Goal: Task Accomplishment & Management: Manage account settings

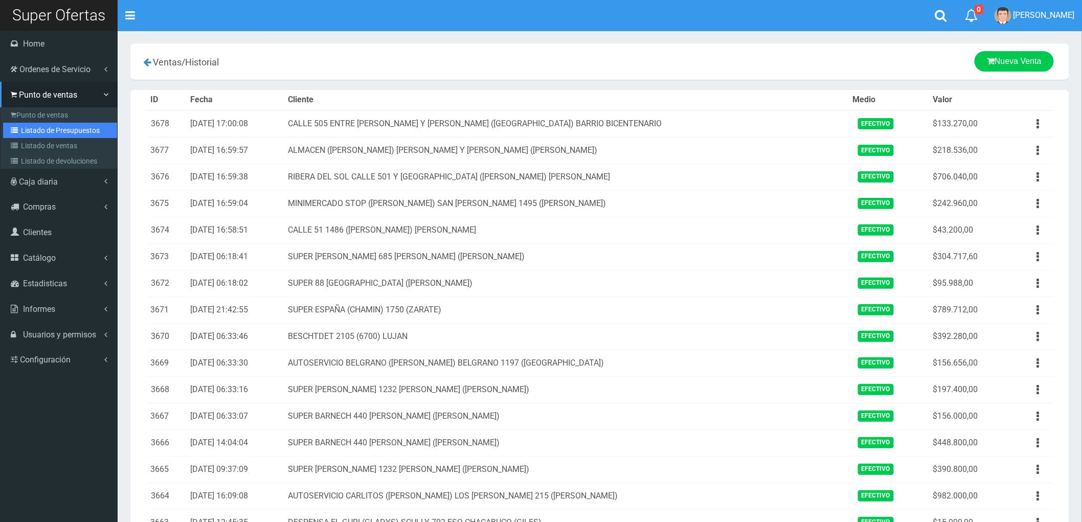
click at [57, 129] on link "Listado de Presupuestos" at bounding box center [60, 130] width 114 height 15
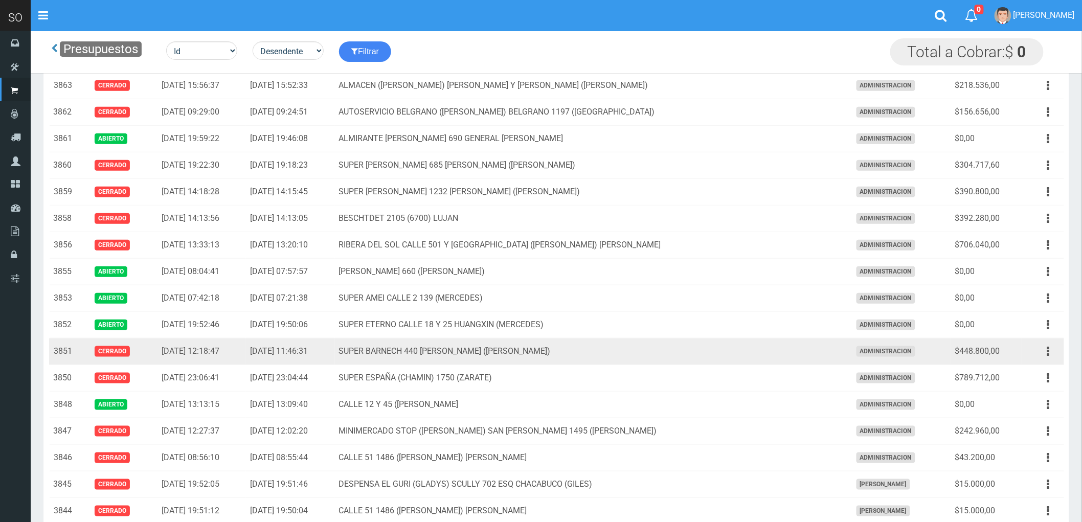
scroll to position [340, 0]
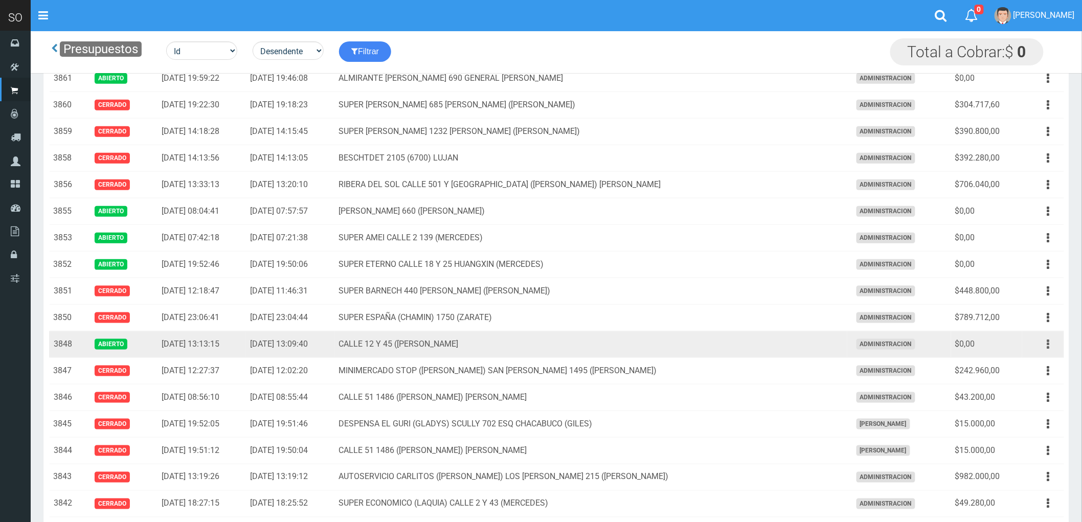
click at [1045, 345] on button "button" at bounding box center [1048, 344] width 23 height 18
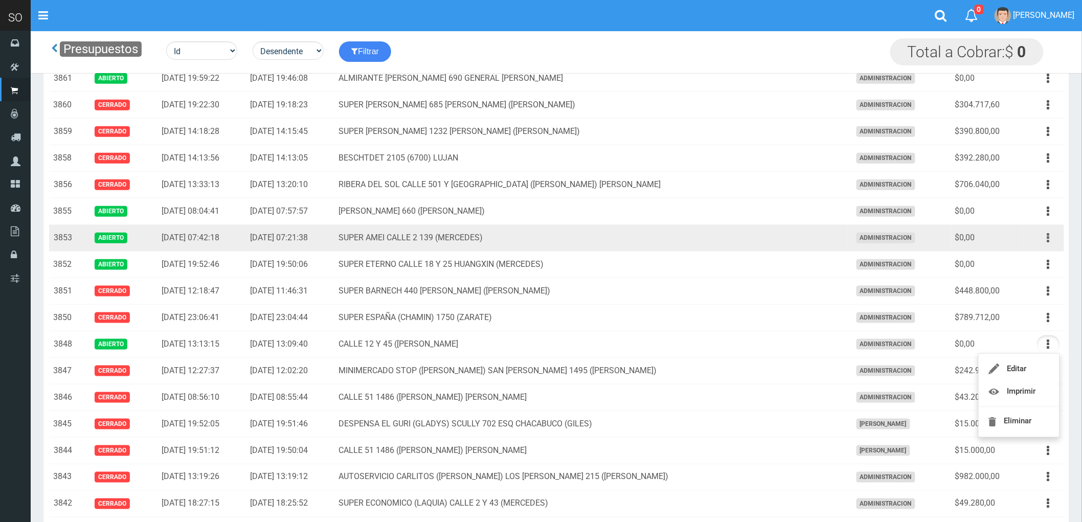
click at [1048, 236] on icon "button" at bounding box center [1048, 238] width 3 height 18
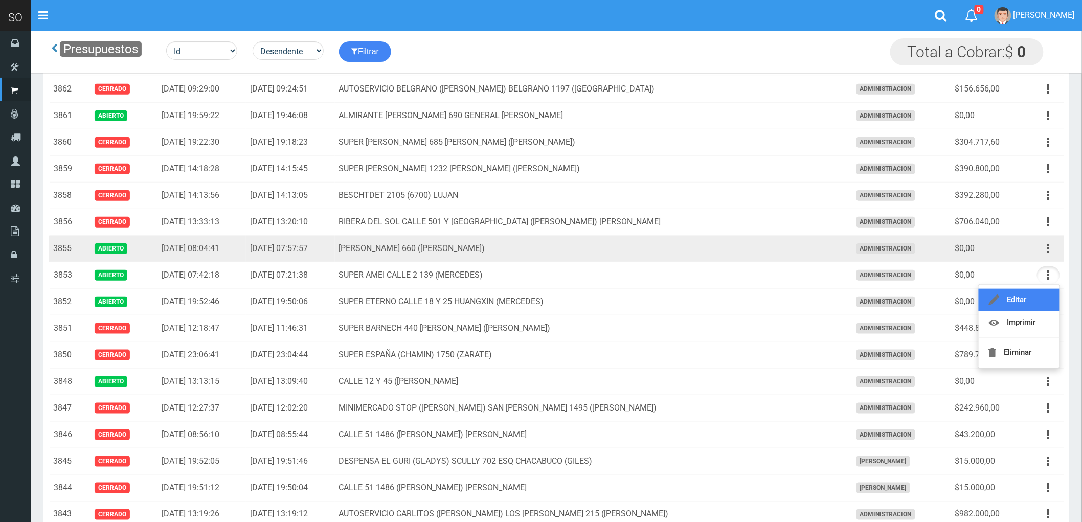
scroll to position [284, 0]
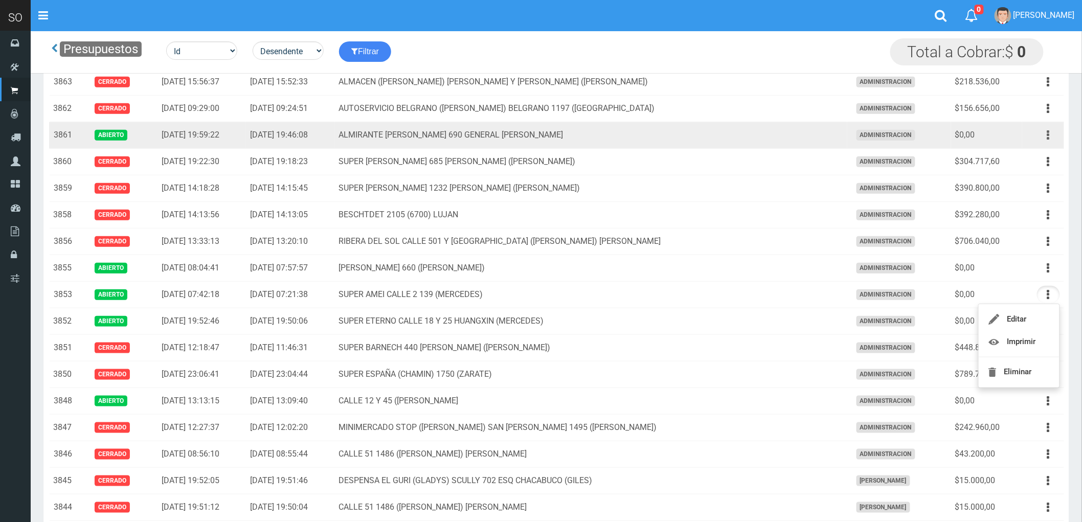
click at [1044, 135] on button "button" at bounding box center [1048, 135] width 23 height 18
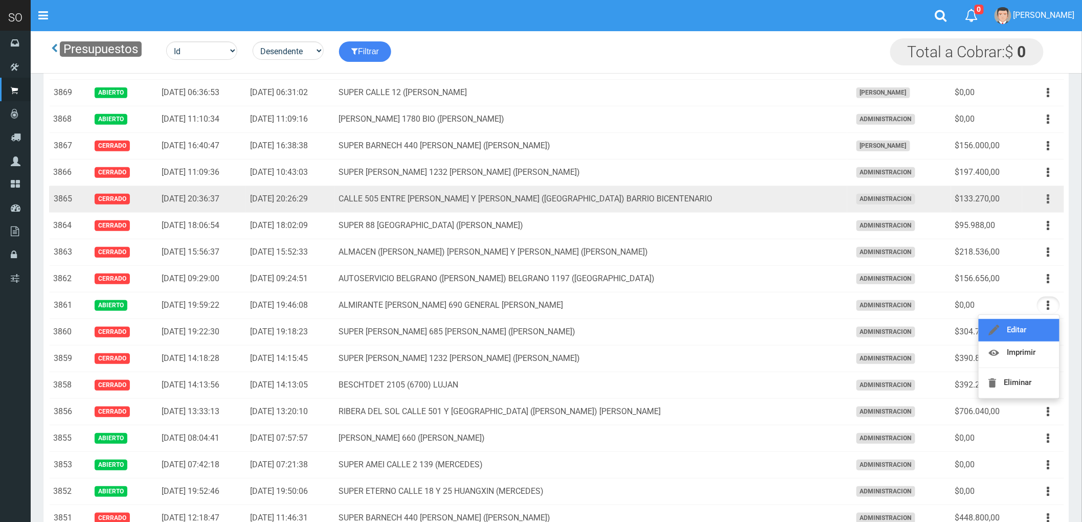
scroll to position [57, 0]
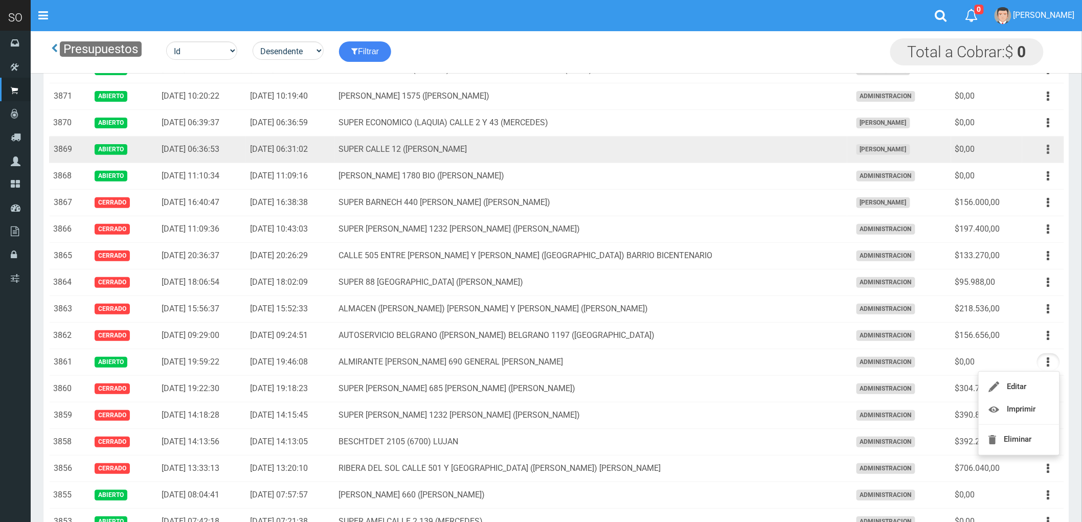
click at [1049, 148] on icon "button" at bounding box center [1048, 150] width 3 height 18
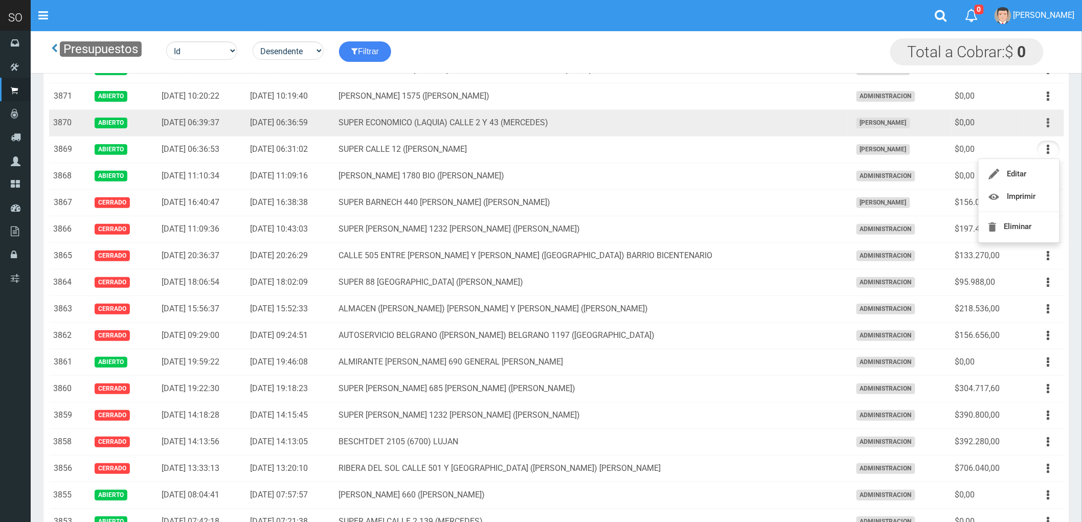
click at [1044, 119] on button "button" at bounding box center [1048, 123] width 23 height 18
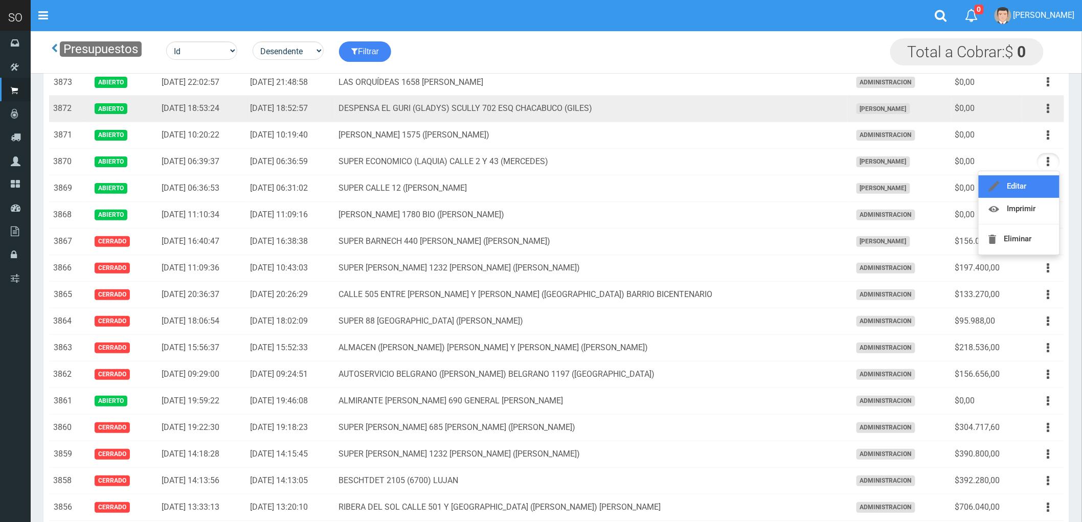
scroll to position [0, 0]
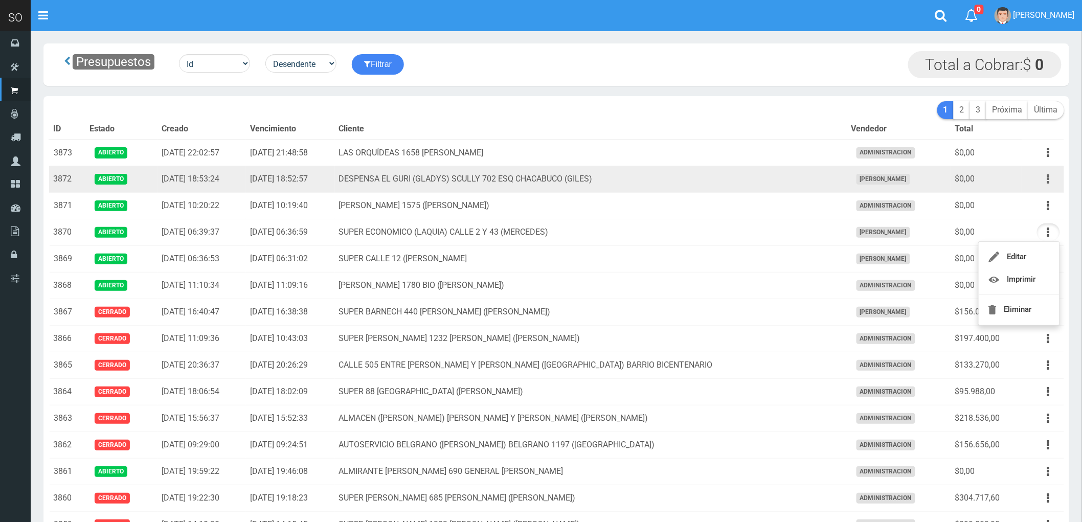
click at [1048, 180] on icon "button" at bounding box center [1048, 179] width 3 height 18
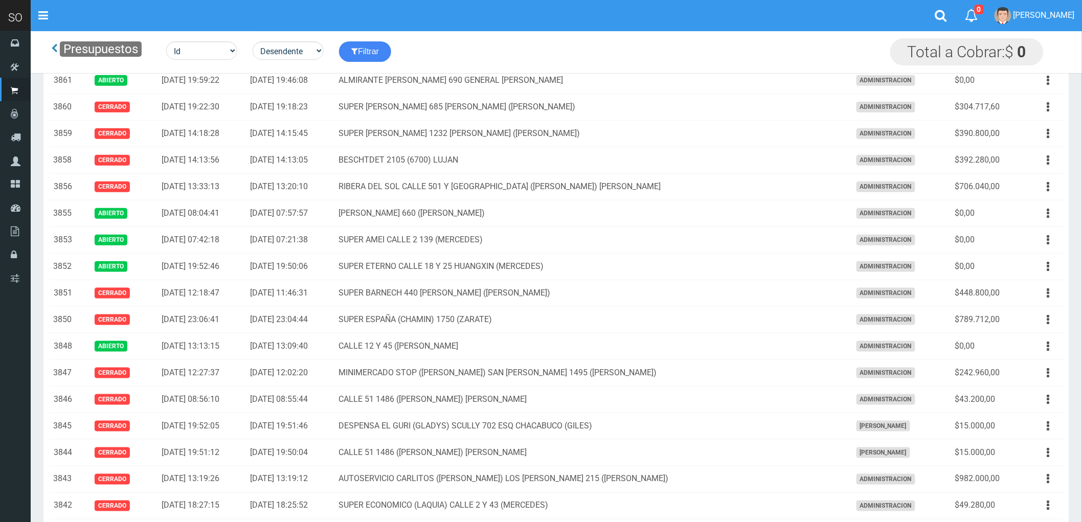
scroll to position [340, 0]
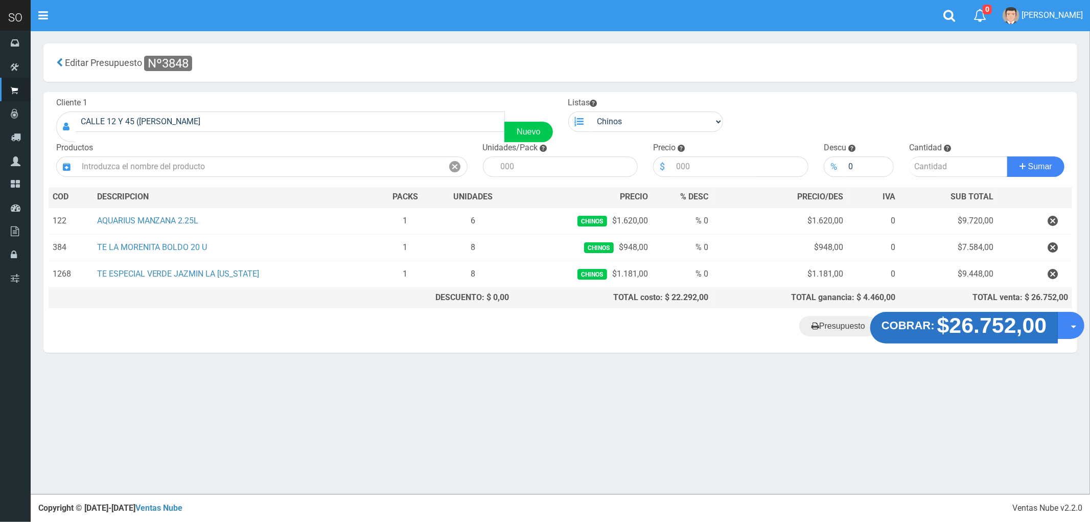
click at [977, 330] on strong "$26.752,00" at bounding box center [993, 325] width 110 height 24
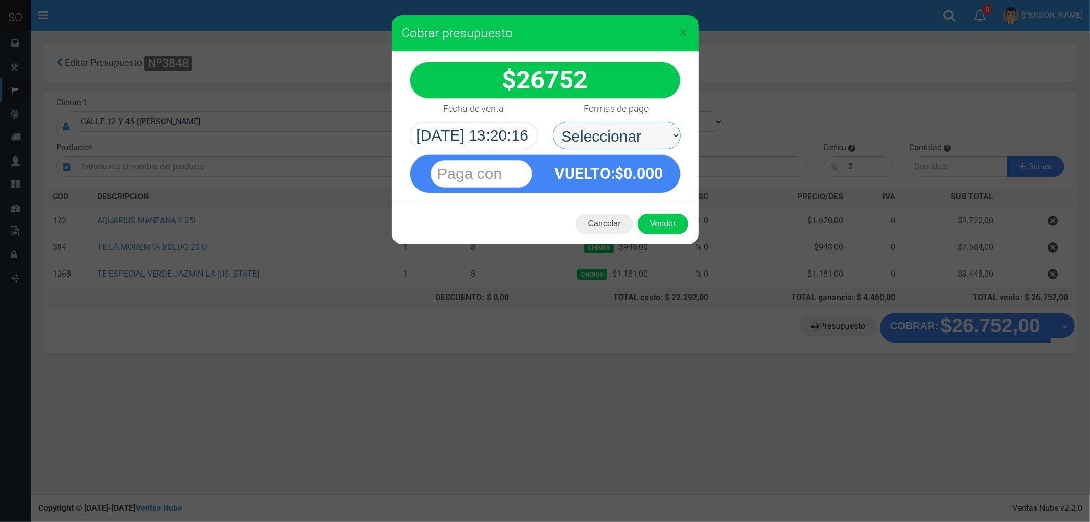
click at [597, 130] on select "Seleccionar Efectivo Tarjeta de Crédito Depósito Débito" at bounding box center [617, 136] width 128 height 28
select select "Efectivo"
click at [553, 122] on select "Seleccionar Efectivo Tarjeta de Crédito Depósito Débito" at bounding box center [617, 136] width 128 height 28
click at [668, 220] on button "Vender" at bounding box center [663, 224] width 51 height 20
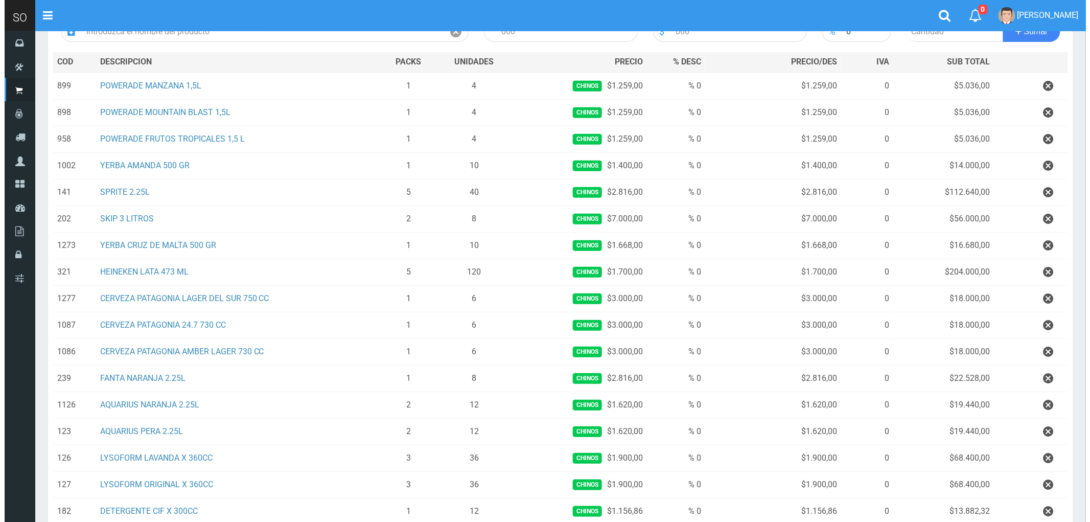
scroll to position [256, 0]
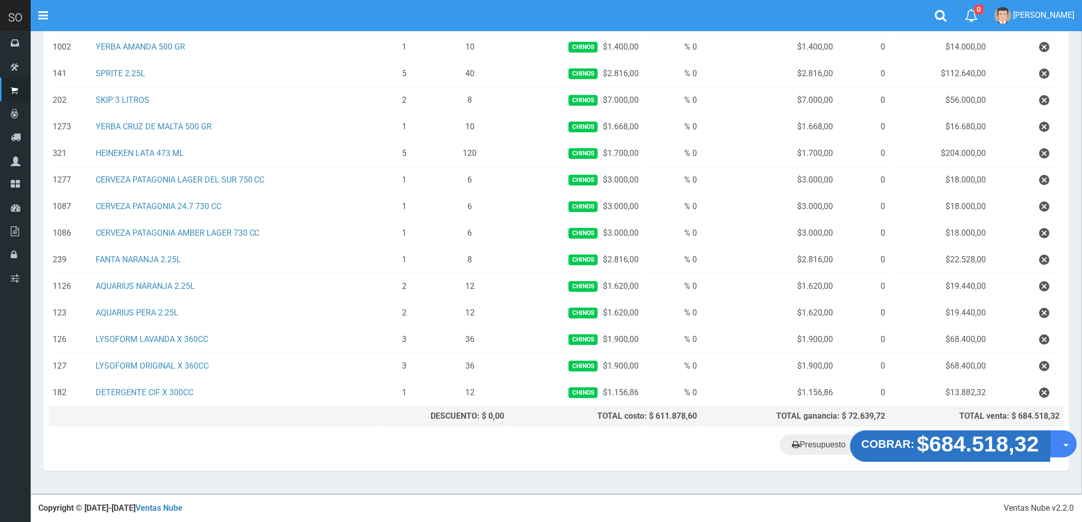
click at [965, 447] on strong "$684.518,32" at bounding box center [978, 444] width 122 height 24
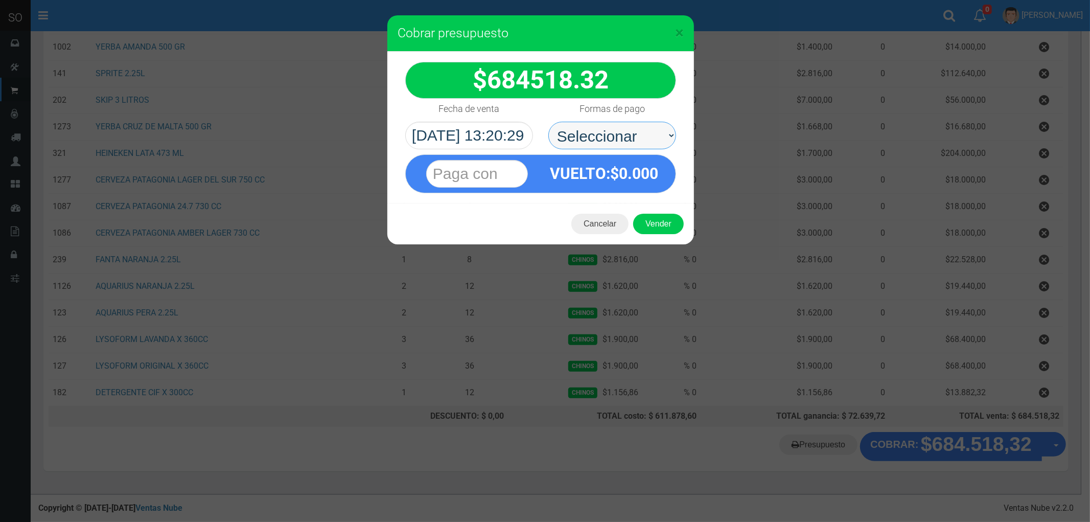
click at [576, 129] on select "Seleccionar Efectivo Tarjeta de Crédito Depósito Débito" at bounding box center [613, 136] width 128 height 28
select select "Efectivo"
click at [549, 122] on select "Seleccionar Efectivo Tarjeta de Crédito Depósito Débito" at bounding box center [613, 136] width 128 height 28
click at [661, 227] on button "Vender" at bounding box center [658, 224] width 51 height 20
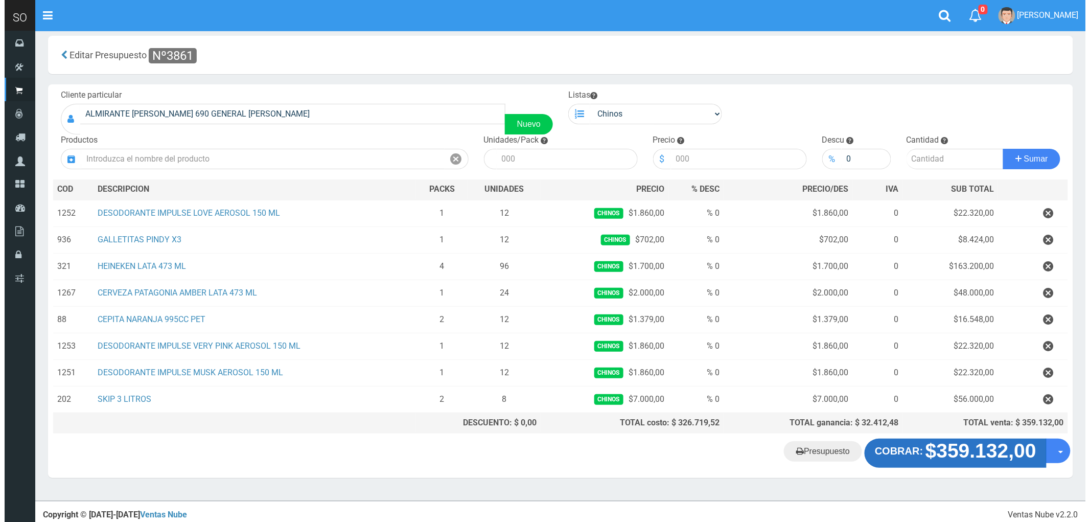
scroll to position [16, 0]
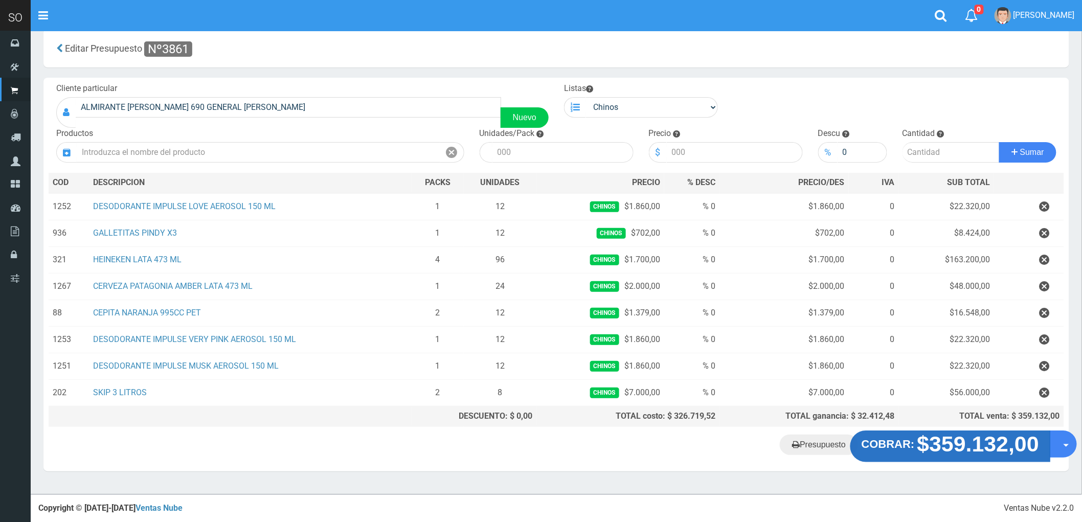
click at [930, 447] on strong "$359.132,00" at bounding box center [978, 444] width 122 height 24
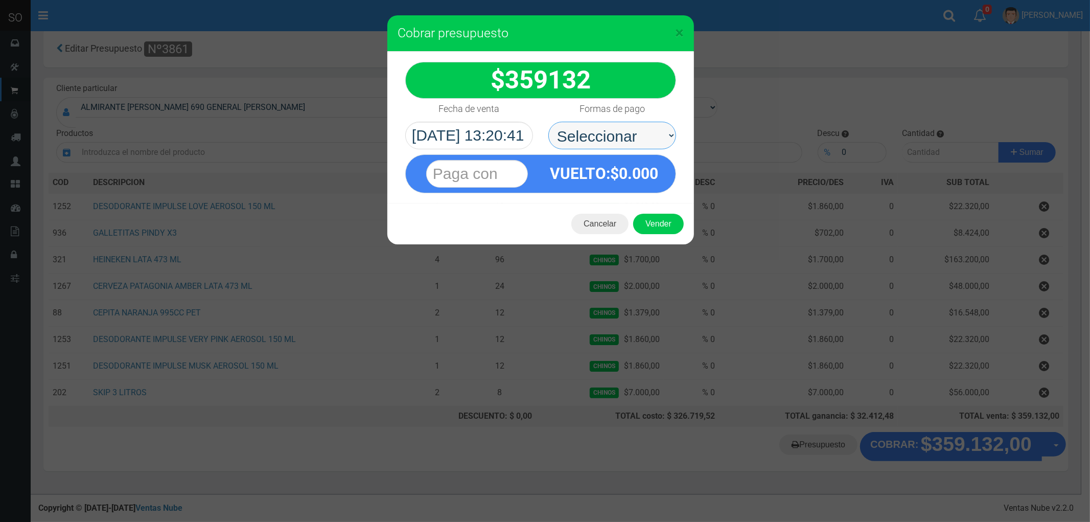
click at [575, 139] on select "Seleccionar Efectivo Tarjeta de Crédito Depósito Débito" at bounding box center [613, 136] width 128 height 28
select select "Efectivo"
click at [549, 122] on select "Seleccionar Efectivo Tarjeta de Crédito Depósito Débito" at bounding box center [613, 136] width 128 height 28
click at [655, 227] on button "Vender" at bounding box center [658, 224] width 51 height 20
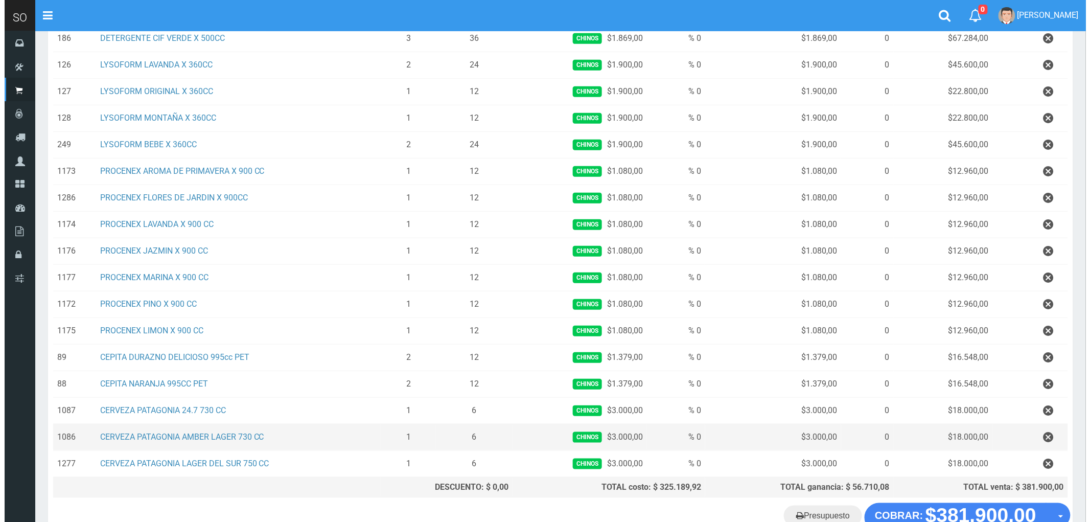
scroll to position [256, 0]
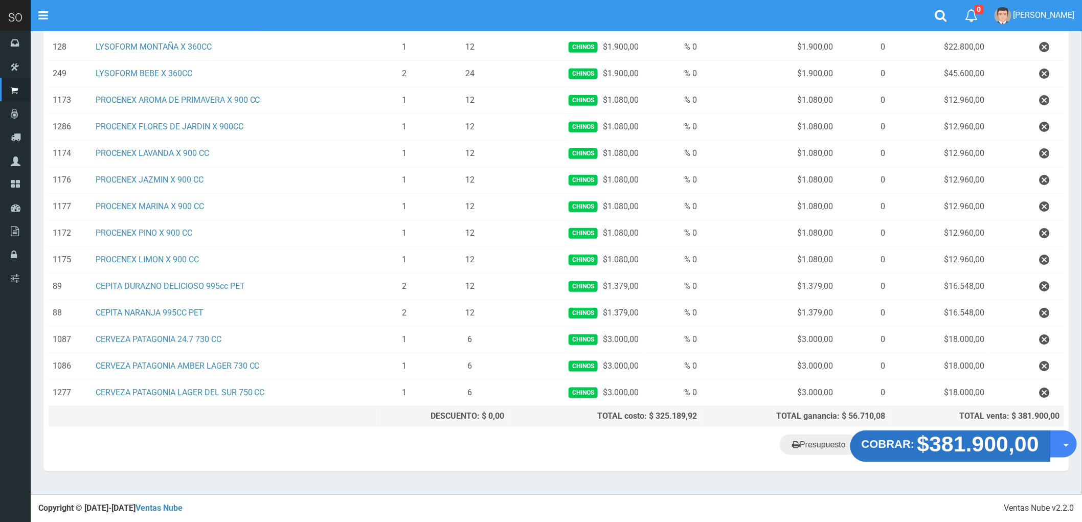
click at [972, 447] on strong "$381.900,00" at bounding box center [978, 444] width 122 height 24
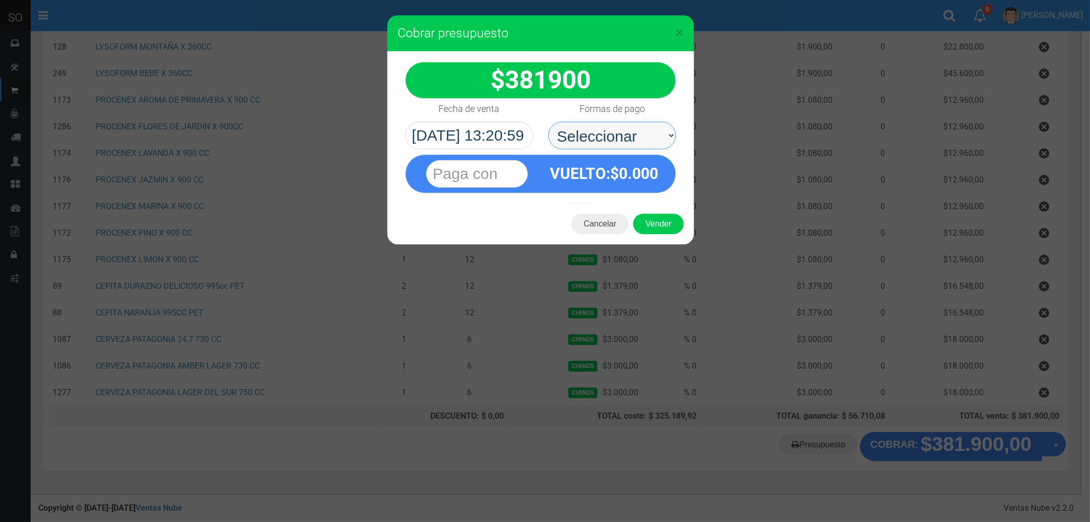
click at [583, 135] on select "Seleccionar Efectivo Tarjeta de Crédito Depósito Débito" at bounding box center [613, 136] width 128 height 28
select select "Efectivo"
click at [549, 122] on select "Seleccionar Efectivo Tarjeta de Crédito Depósito Débito" at bounding box center [613, 136] width 128 height 28
click at [655, 223] on button "Vender" at bounding box center [658, 224] width 51 height 20
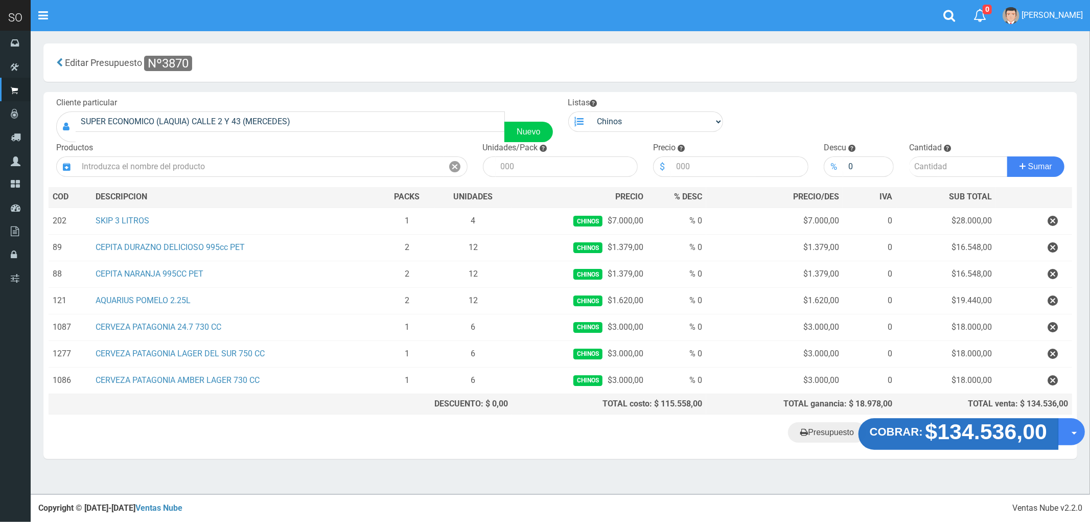
click at [958, 443] on strong "$134.536,00" at bounding box center [987, 432] width 122 height 24
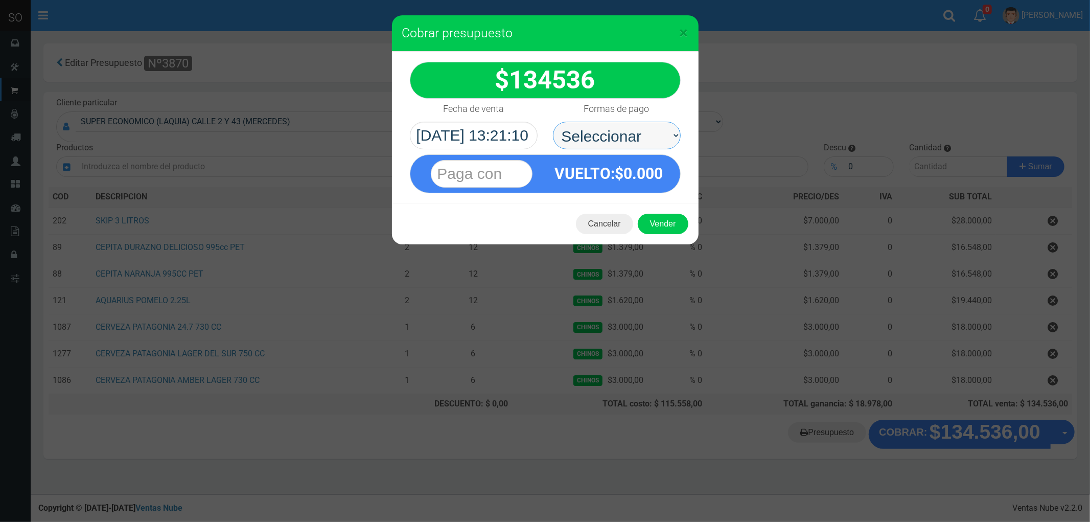
click at [586, 134] on select "Seleccionar Efectivo Tarjeta de Crédito Depósito Débito" at bounding box center [617, 136] width 128 height 28
select select "Efectivo"
click at [553, 122] on select "Seleccionar Efectivo Tarjeta de Crédito Depósito Débito" at bounding box center [617, 136] width 128 height 28
click at [661, 219] on button "Vender" at bounding box center [663, 224] width 51 height 20
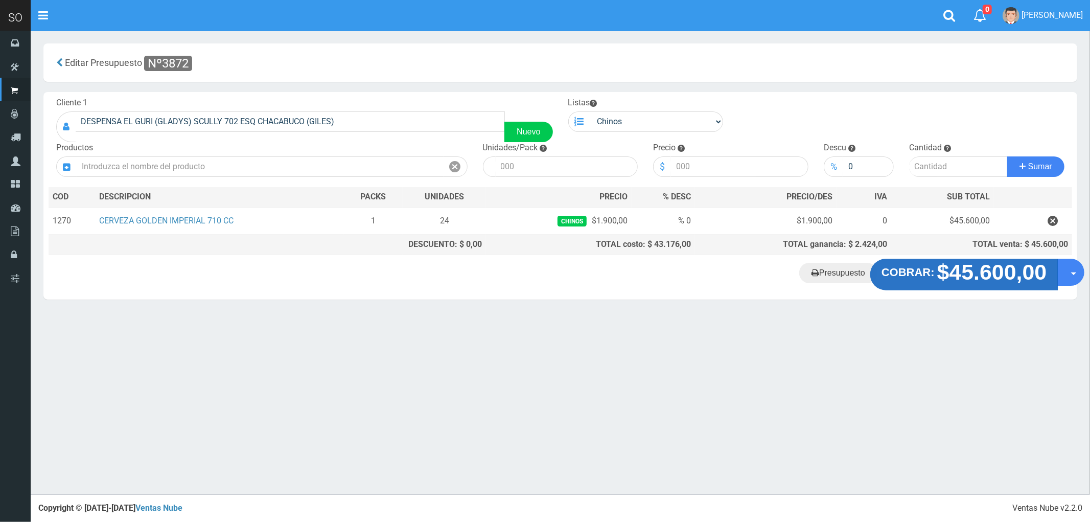
click at [970, 274] on strong "$45.600,00" at bounding box center [993, 272] width 110 height 24
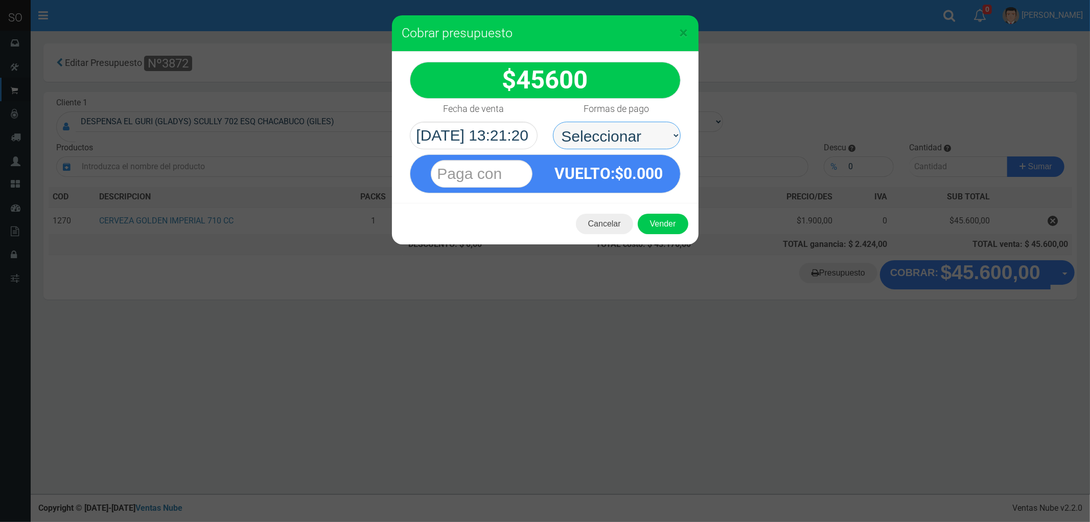
click at [580, 135] on select "Seleccionar Efectivo Tarjeta de Crédito Depósito Débito" at bounding box center [617, 136] width 128 height 28
select select "Efectivo"
click at [553, 122] on select "Seleccionar Efectivo Tarjeta de Crédito Depósito Débito" at bounding box center [617, 136] width 128 height 28
click at [660, 223] on button "Vender" at bounding box center [663, 224] width 51 height 20
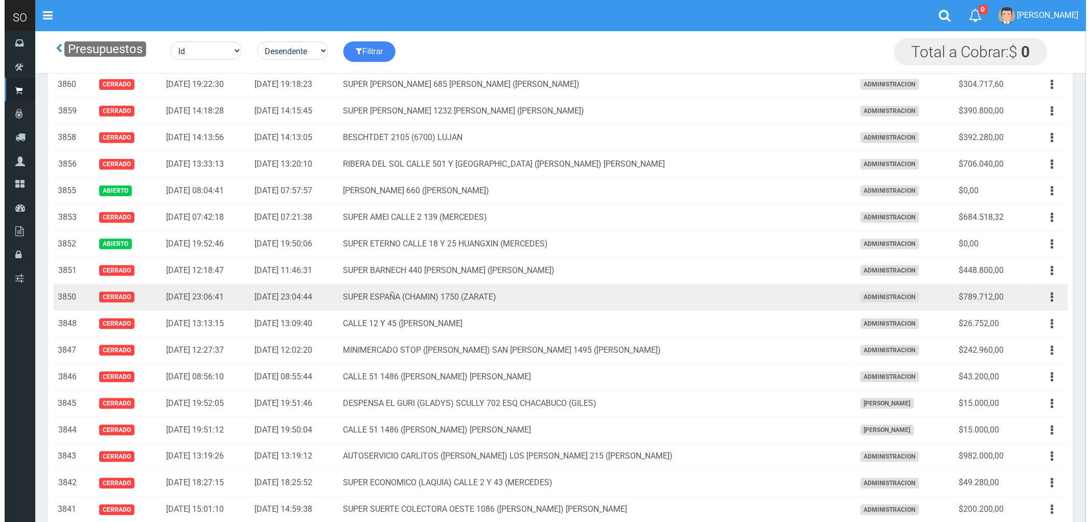
scroll to position [369, 0]
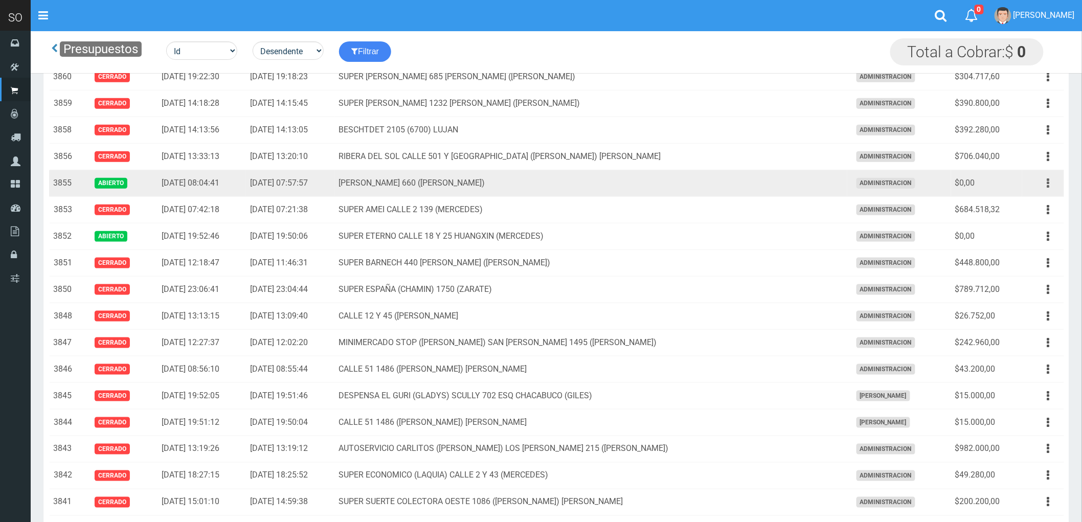
click at [1048, 183] on icon "button" at bounding box center [1048, 183] width 3 height 18
click at [1031, 272] on link "Eliminar" at bounding box center [1018, 260] width 81 height 22
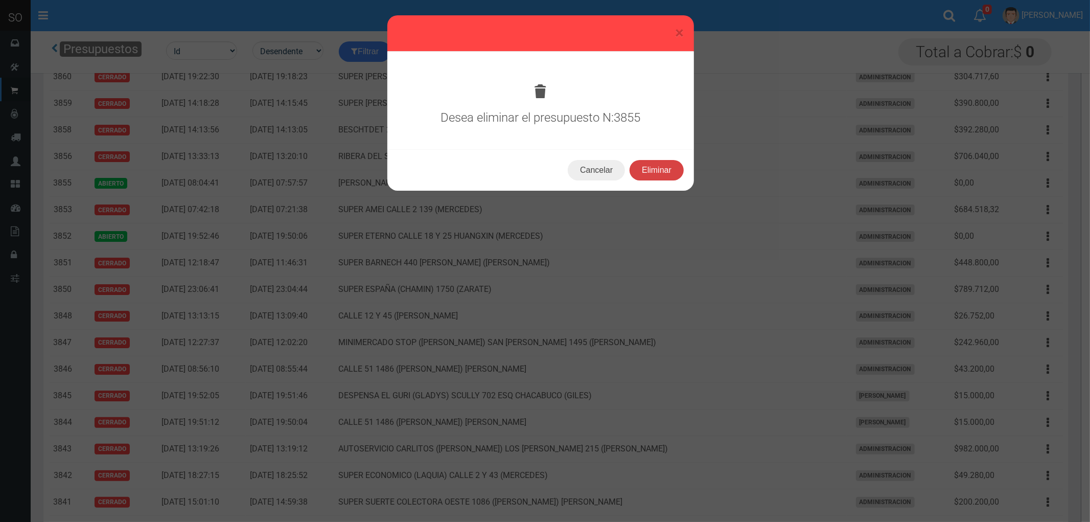
click at [664, 169] on button "Eliminar" at bounding box center [657, 170] width 54 height 20
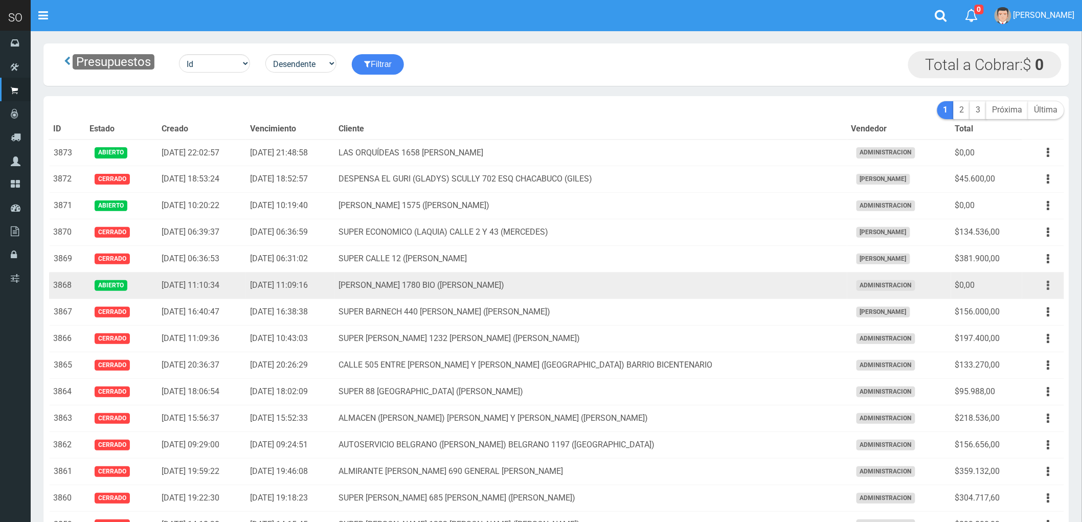
click at [1044, 289] on button "button" at bounding box center [1048, 286] width 23 height 18
click at [575, 287] on td "[PERSON_NAME] 1780 BIO ([PERSON_NAME])" at bounding box center [591, 285] width 512 height 27
click at [1045, 288] on button "button" at bounding box center [1048, 286] width 23 height 18
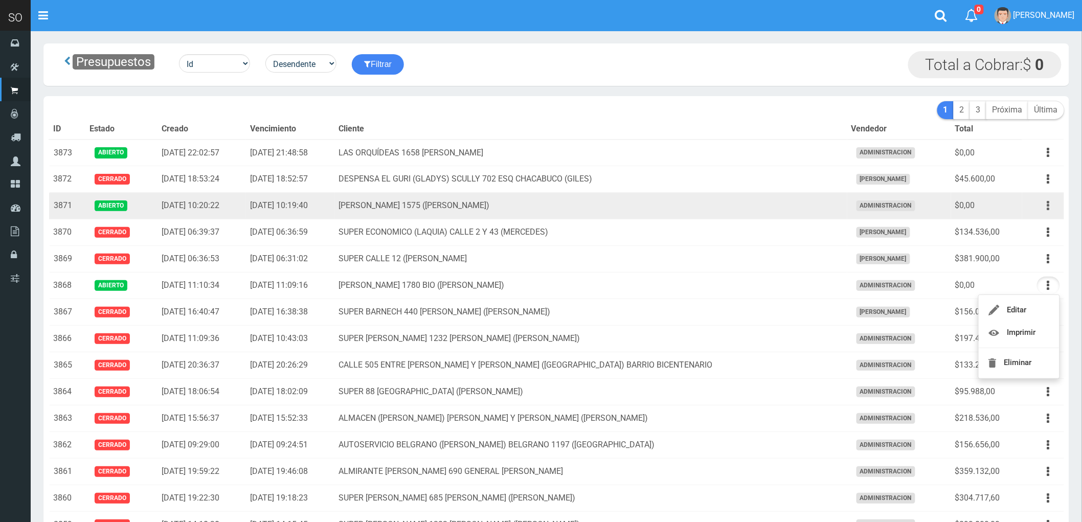
click at [1045, 208] on button "button" at bounding box center [1048, 206] width 23 height 18
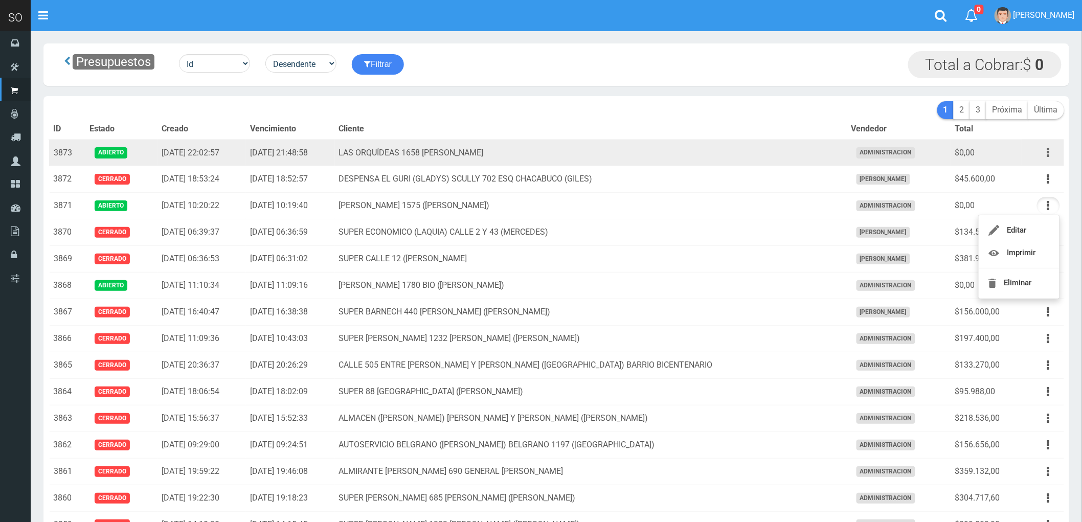
click at [1048, 151] on icon "button" at bounding box center [1048, 153] width 3 height 18
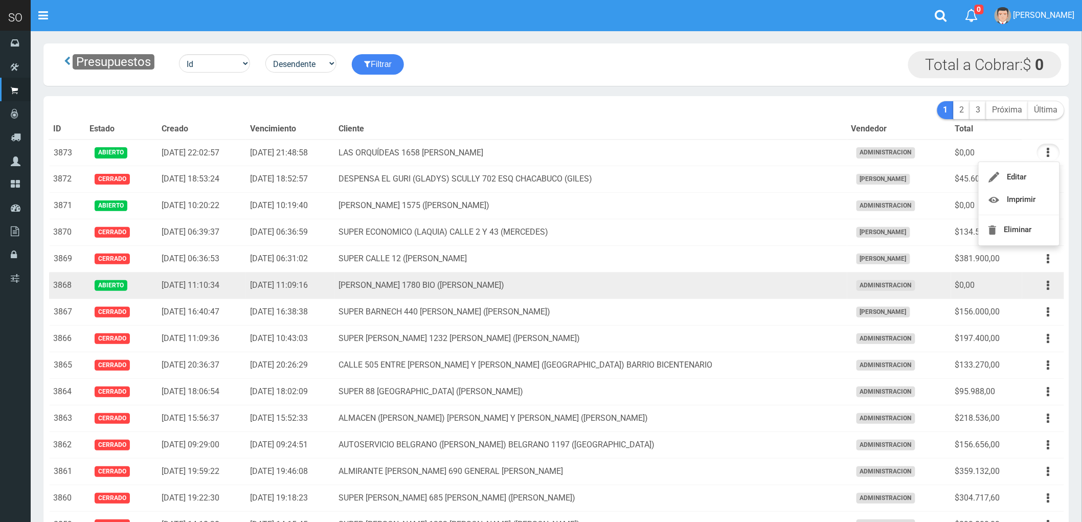
click at [606, 287] on td "[PERSON_NAME] 1780 BIO ([PERSON_NAME])" at bounding box center [591, 285] width 512 height 27
drag, startPoint x: 1046, startPoint y: 283, endPoint x: 1033, endPoint y: 295, distance: 18.4
click at [1047, 282] on icon "button" at bounding box center [1048, 286] width 3 height 18
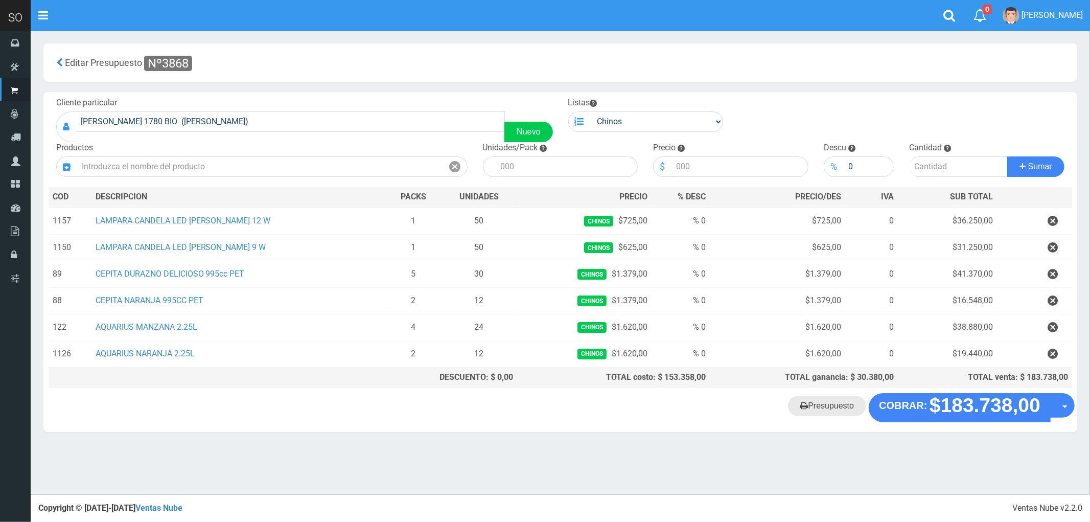
click at [818, 412] on link "Presupuesto" at bounding box center [827, 406] width 78 height 20
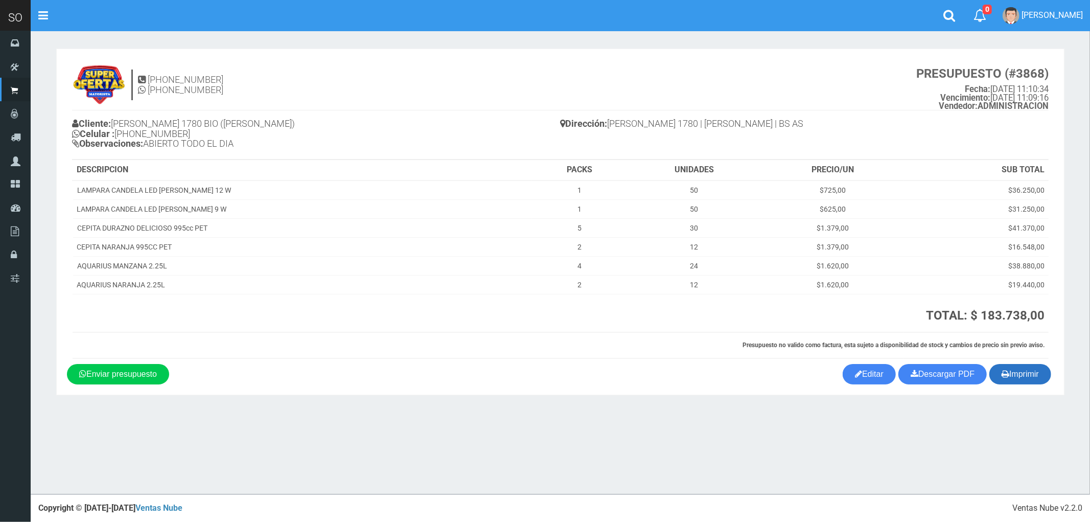
click at [1044, 377] on button "Imprimir" at bounding box center [1021, 374] width 62 height 20
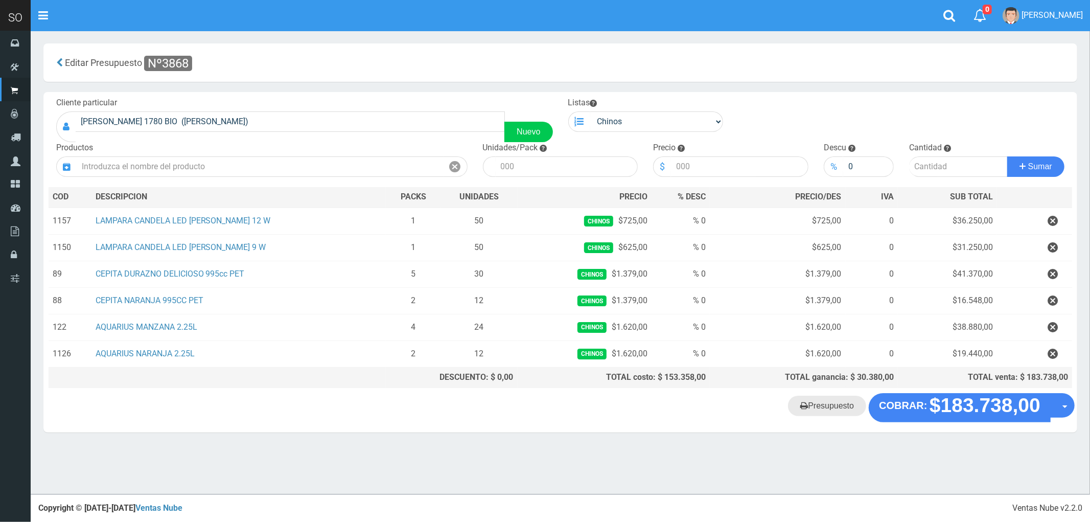
click at [826, 409] on link "Presupuesto" at bounding box center [827, 406] width 78 height 20
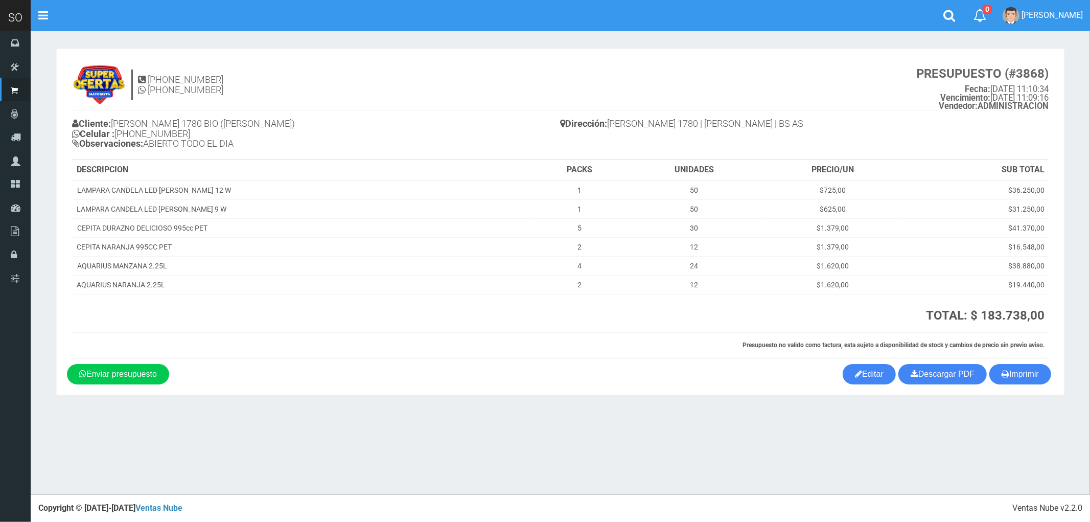
drag, startPoint x: 1034, startPoint y: 376, endPoint x: 752, endPoint y: 318, distance: 287.9
click at [1034, 376] on button "Imprimir" at bounding box center [1021, 374] width 62 height 20
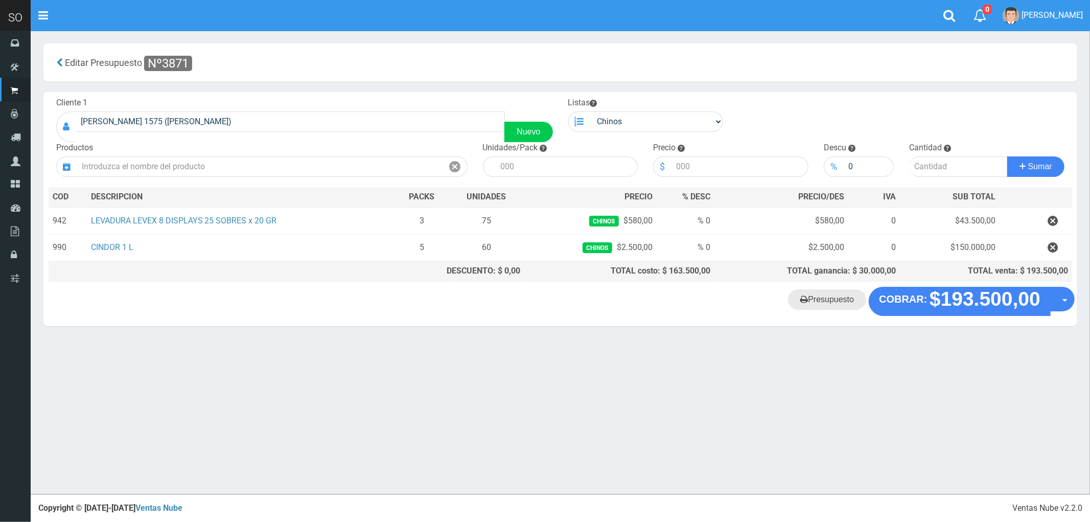
click at [837, 305] on link "Presupuesto" at bounding box center [827, 299] width 78 height 20
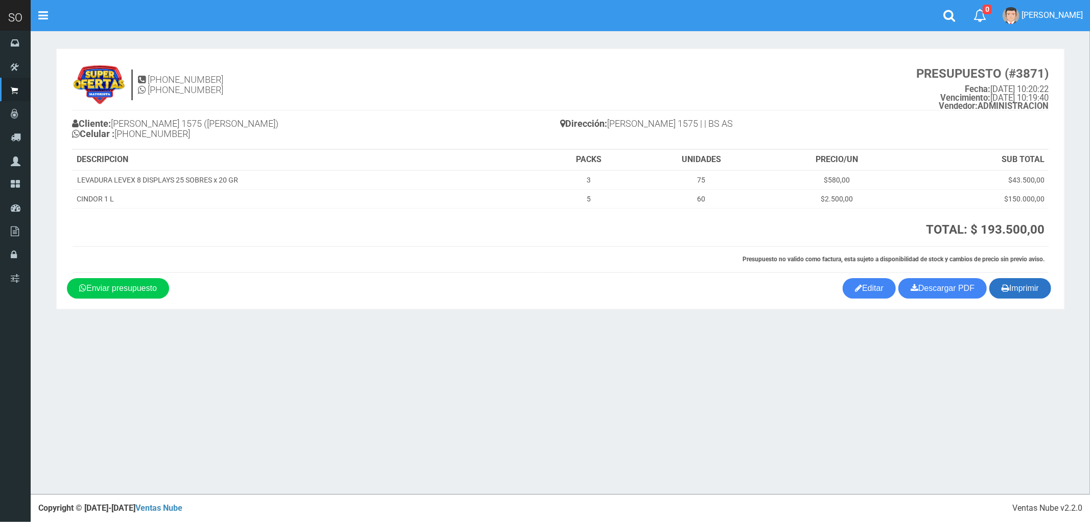
click at [1021, 285] on button "Imprimir" at bounding box center [1021, 288] width 62 height 20
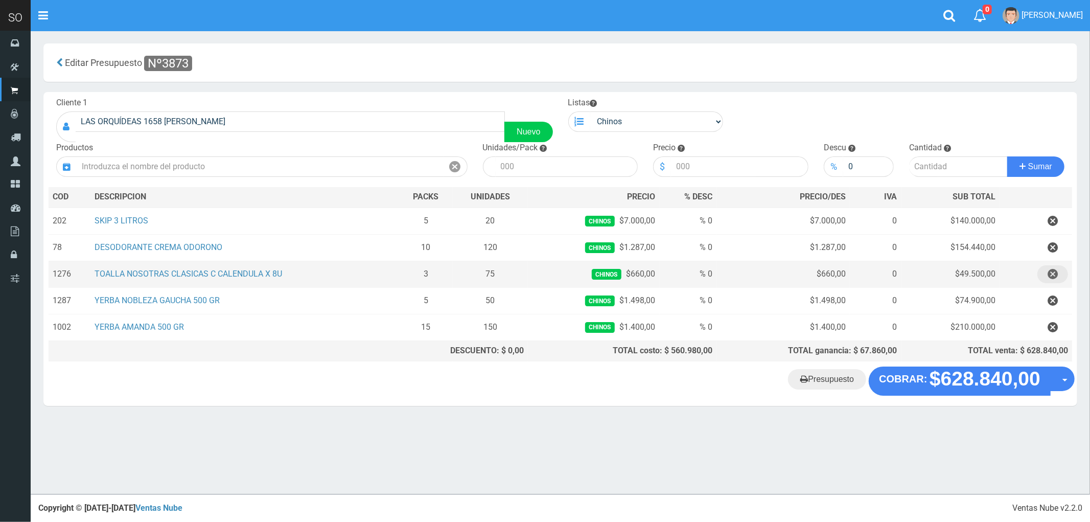
click at [1052, 276] on icon "button" at bounding box center [1053, 274] width 10 height 18
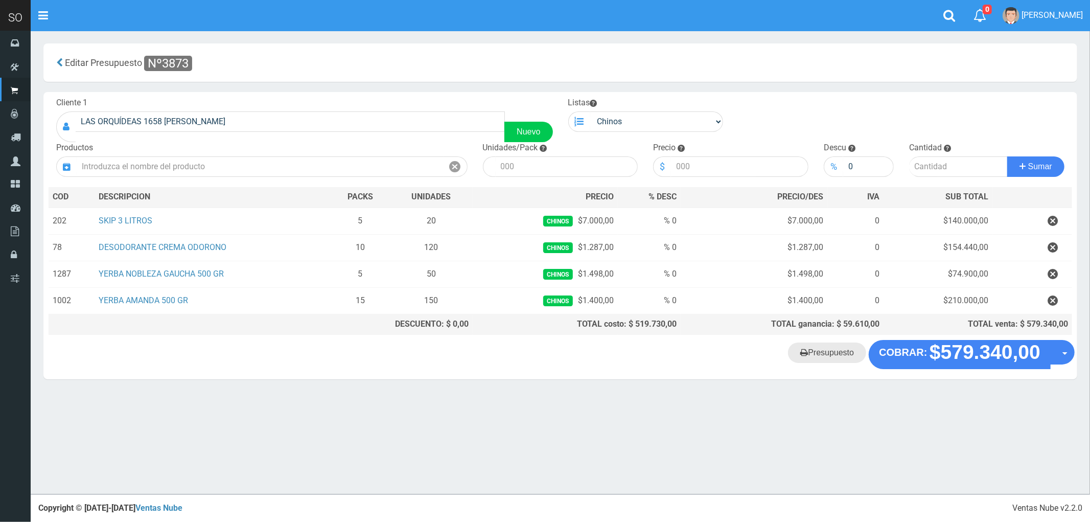
click at [836, 355] on link "Presupuesto" at bounding box center [827, 352] width 78 height 20
